Goal: Transaction & Acquisition: Obtain resource

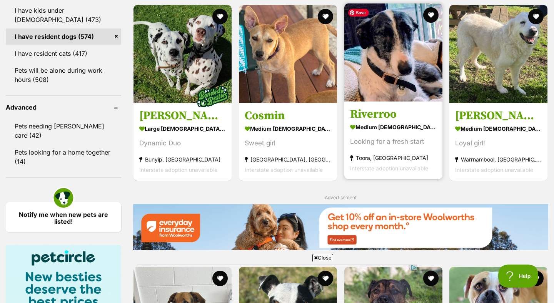
click at [404, 80] on img at bounding box center [393, 52] width 98 height 98
